Goal: Transaction & Acquisition: Purchase product/service

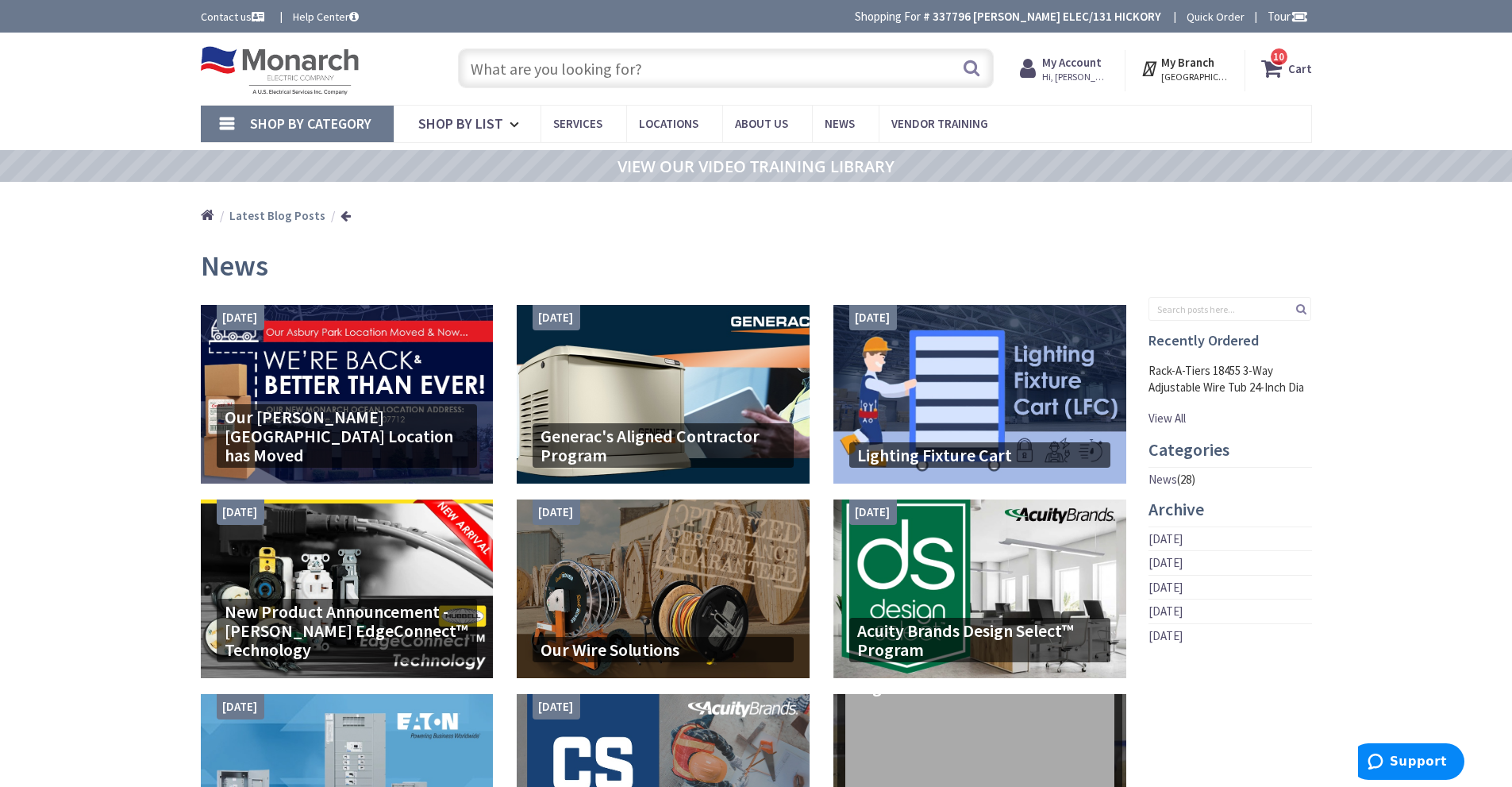
click at [583, 70] on input "text" at bounding box center [726, 68] width 536 height 39
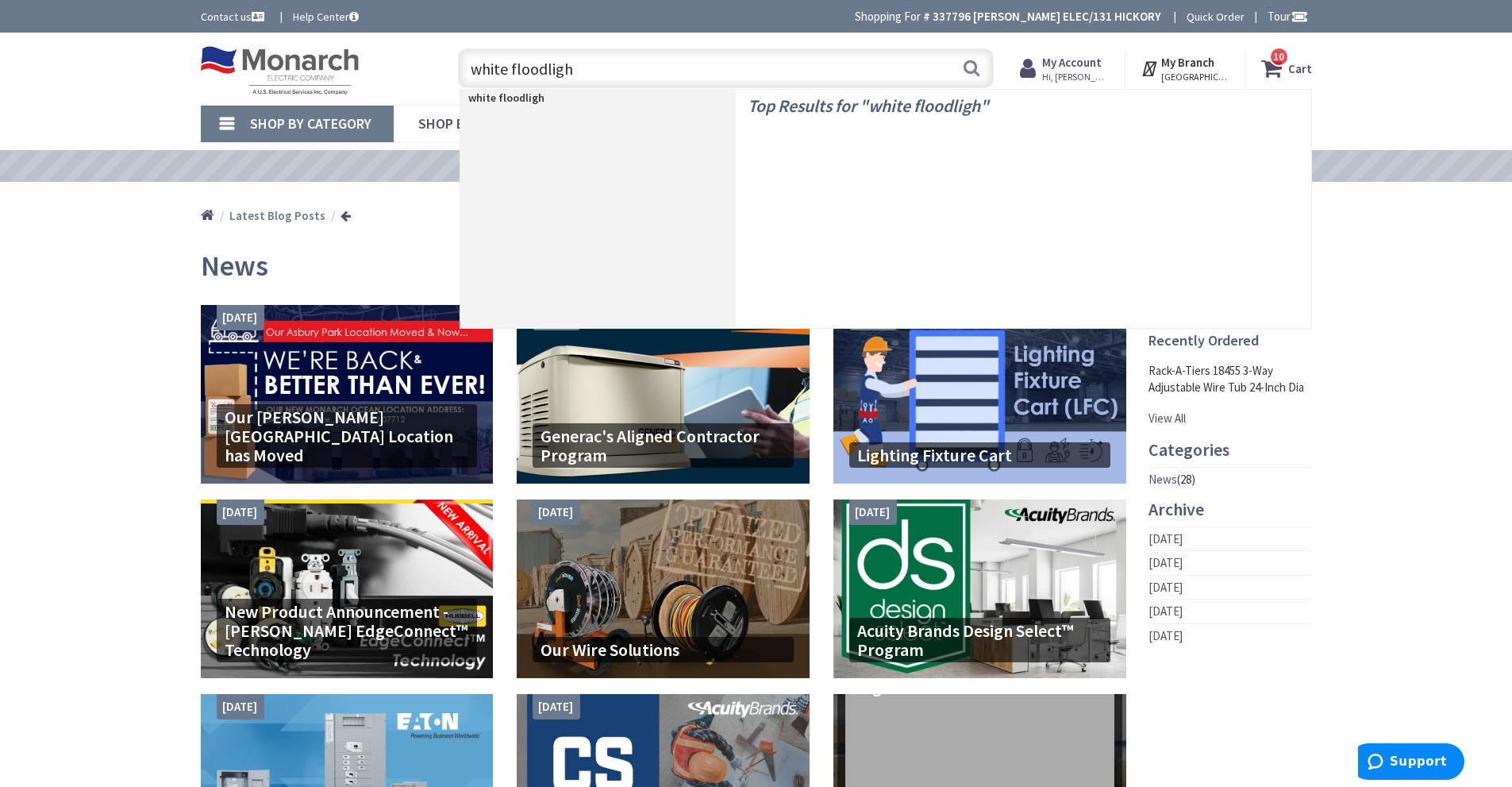
type input "white floodlight"
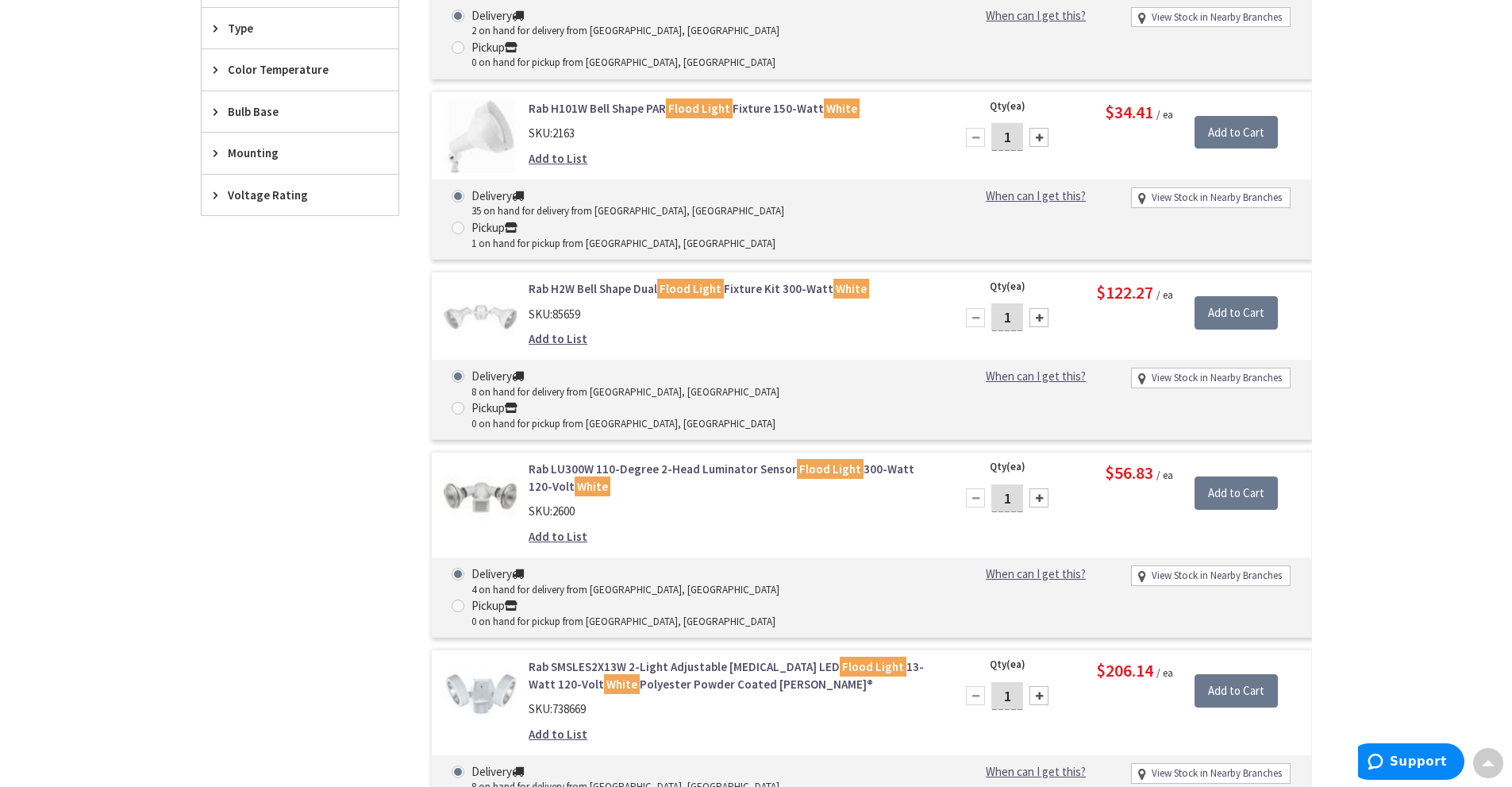
scroll to position [875, 0]
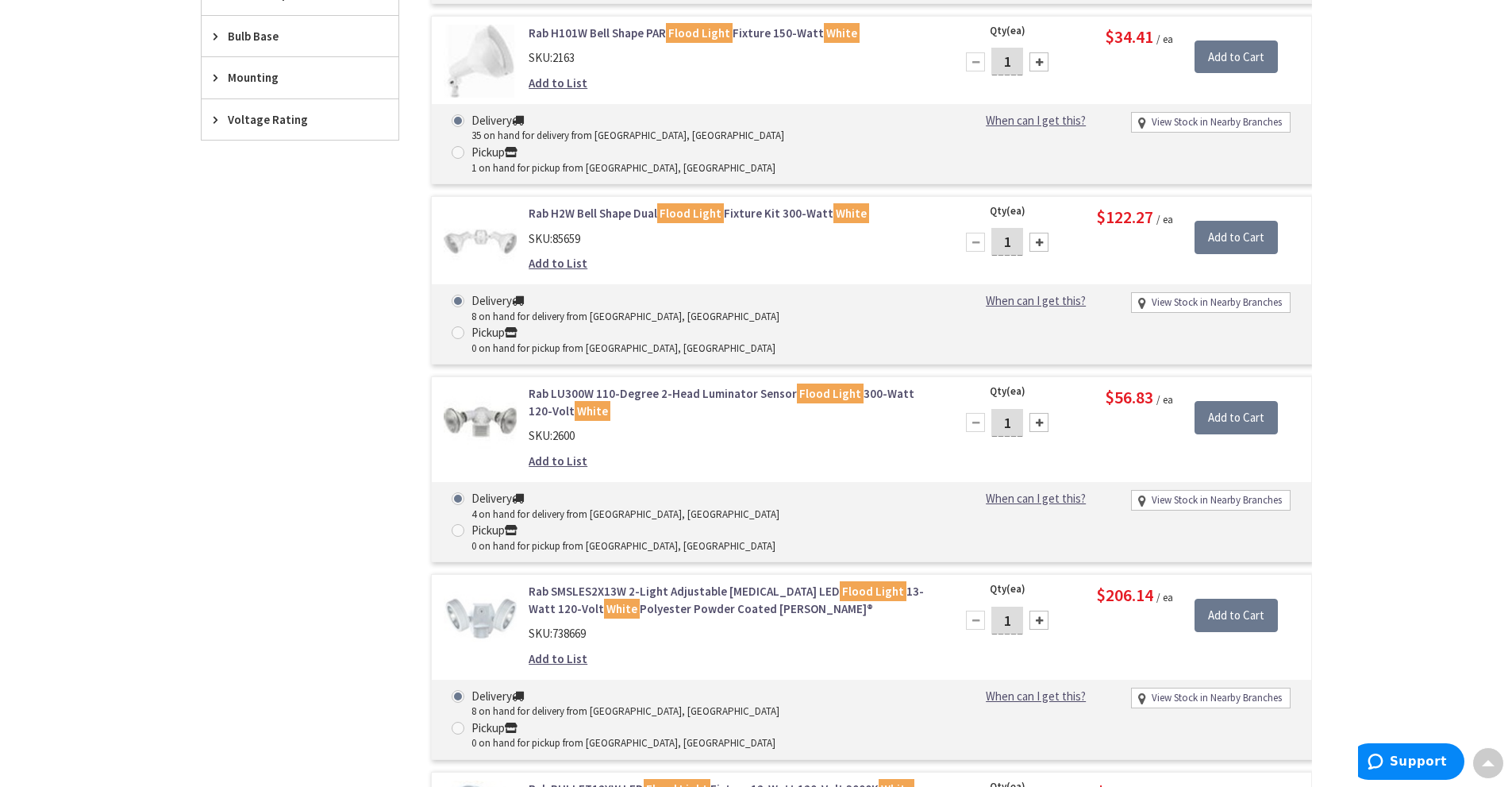
click at [579, 205] on link "Rab H2W Bell Shape Dual Flood Light Fixture Kit 300-Watt White" at bounding box center [730, 213] width 404 height 17
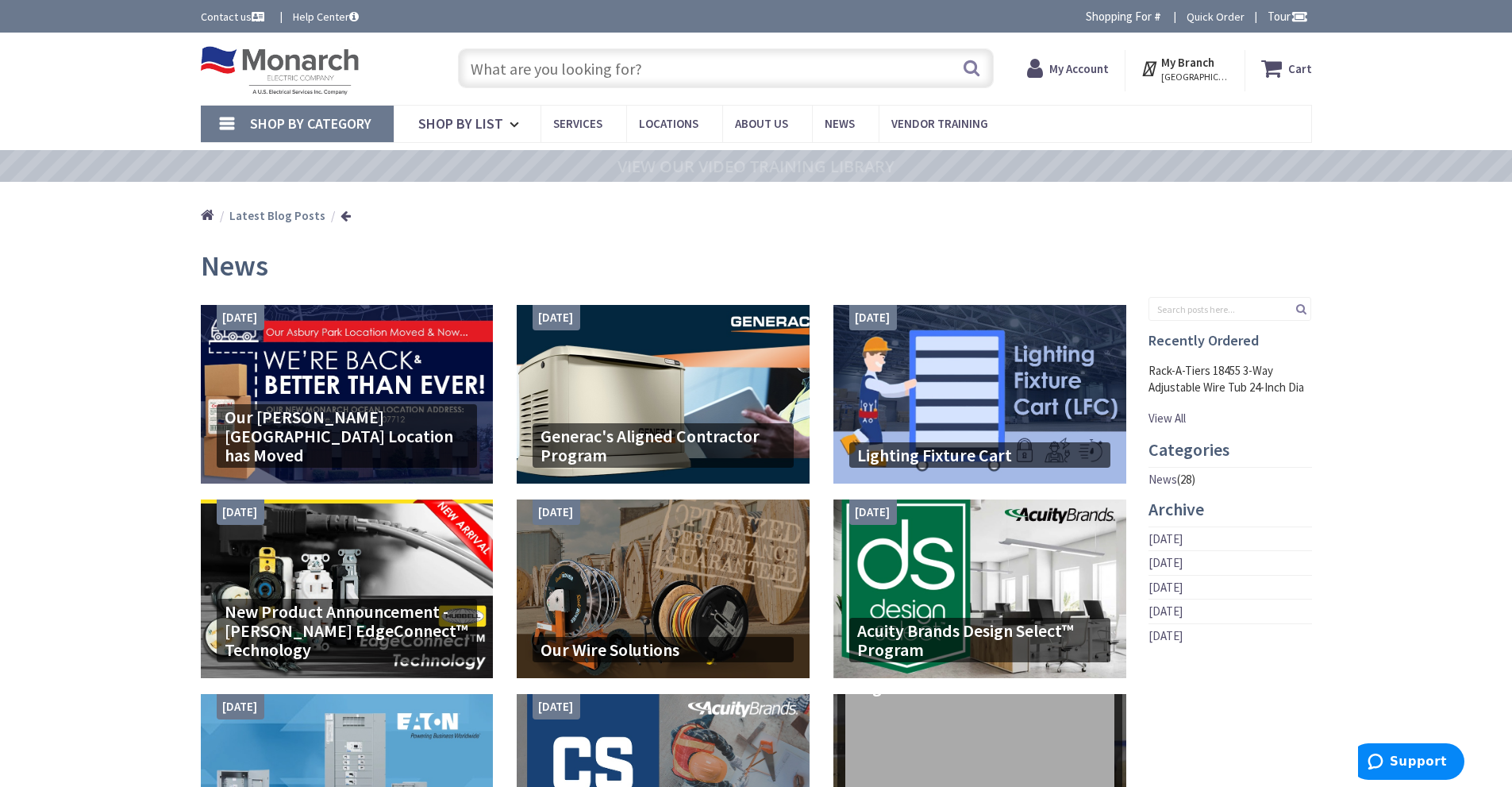
click at [531, 54] on input "text" at bounding box center [726, 68] width 536 height 39
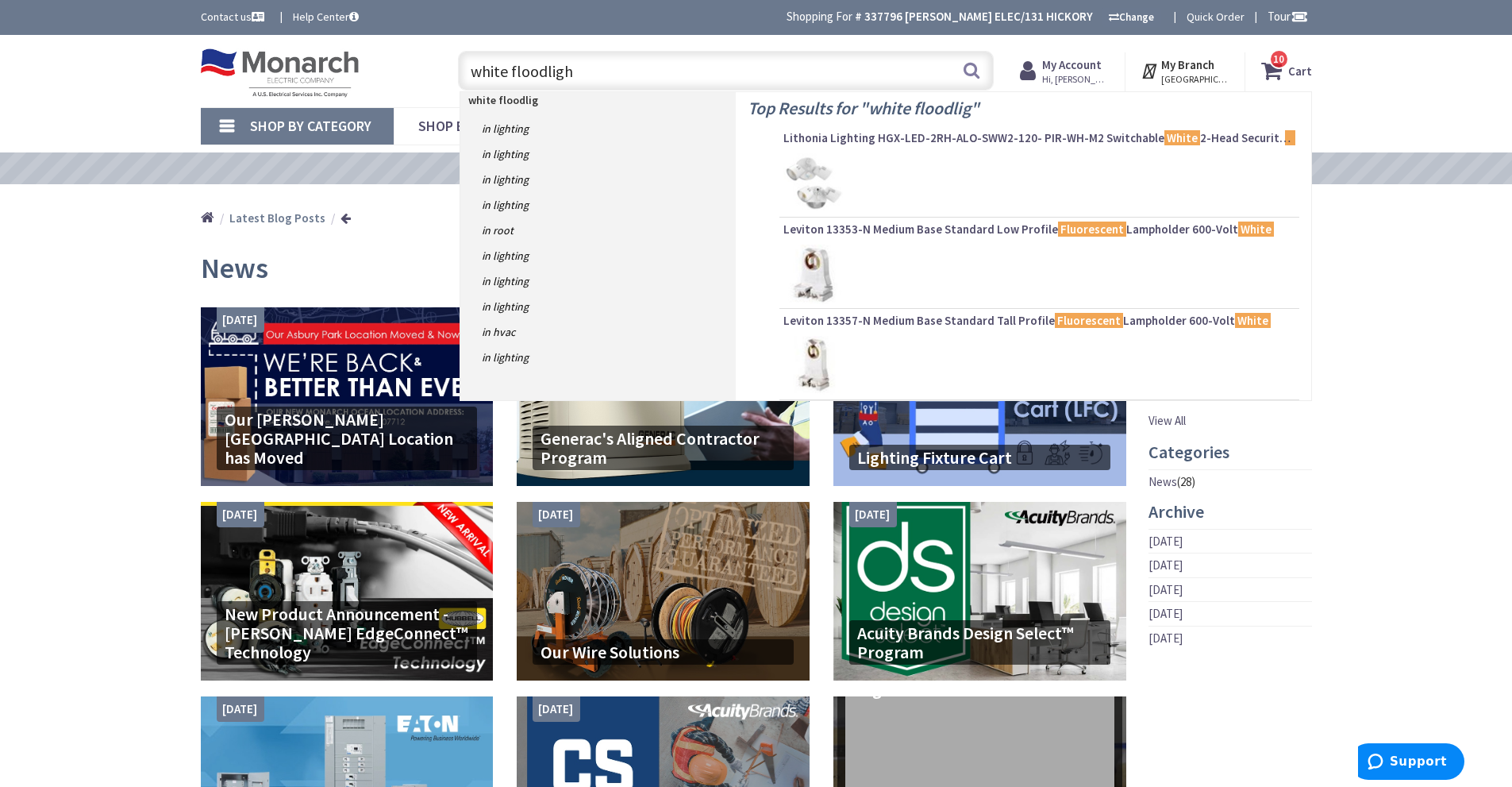
type input "white floodlight"
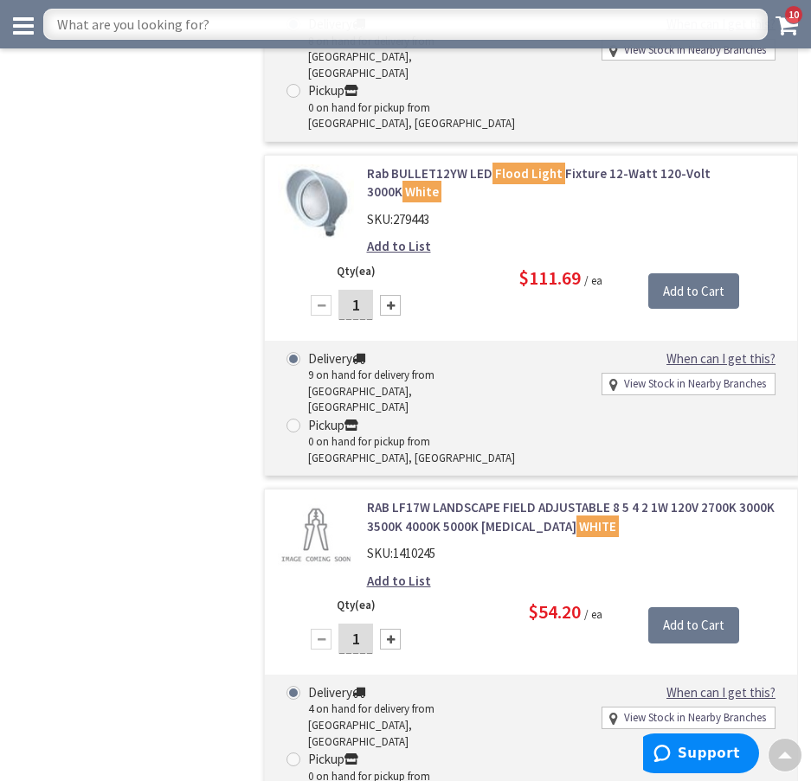
scroll to position [2295, 0]
